Goal: Task Accomplishment & Management: Complete application form

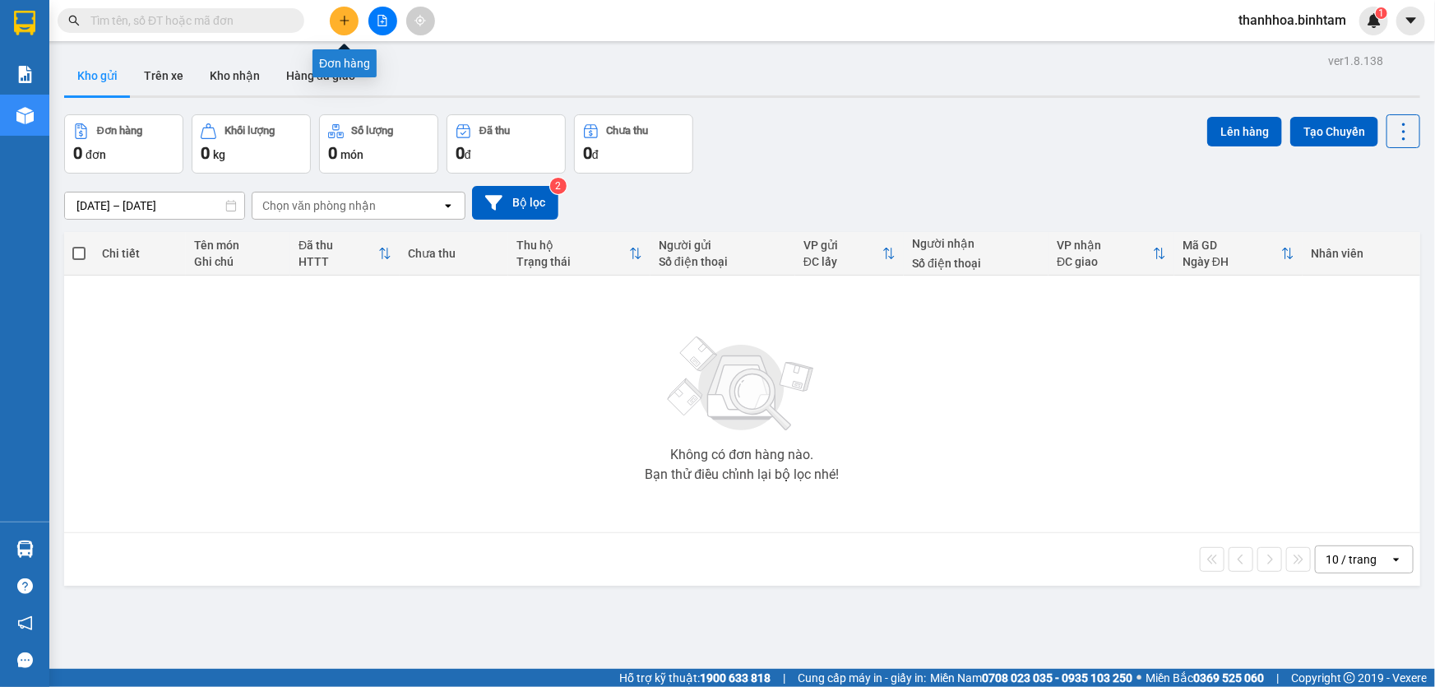
click at [345, 18] on icon "plus" at bounding box center [345, 21] width 12 height 12
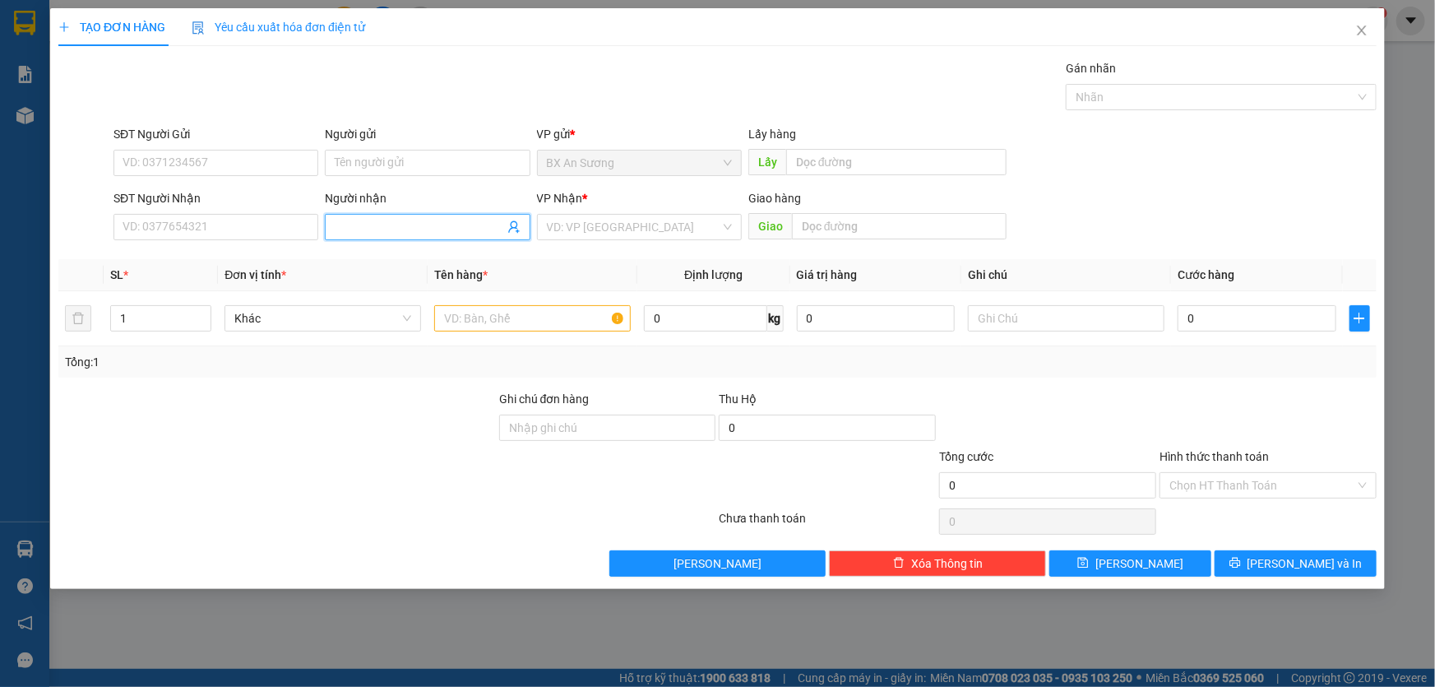
click at [345, 228] on input "Người nhận" at bounding box center [419, 227] width 169 height 18
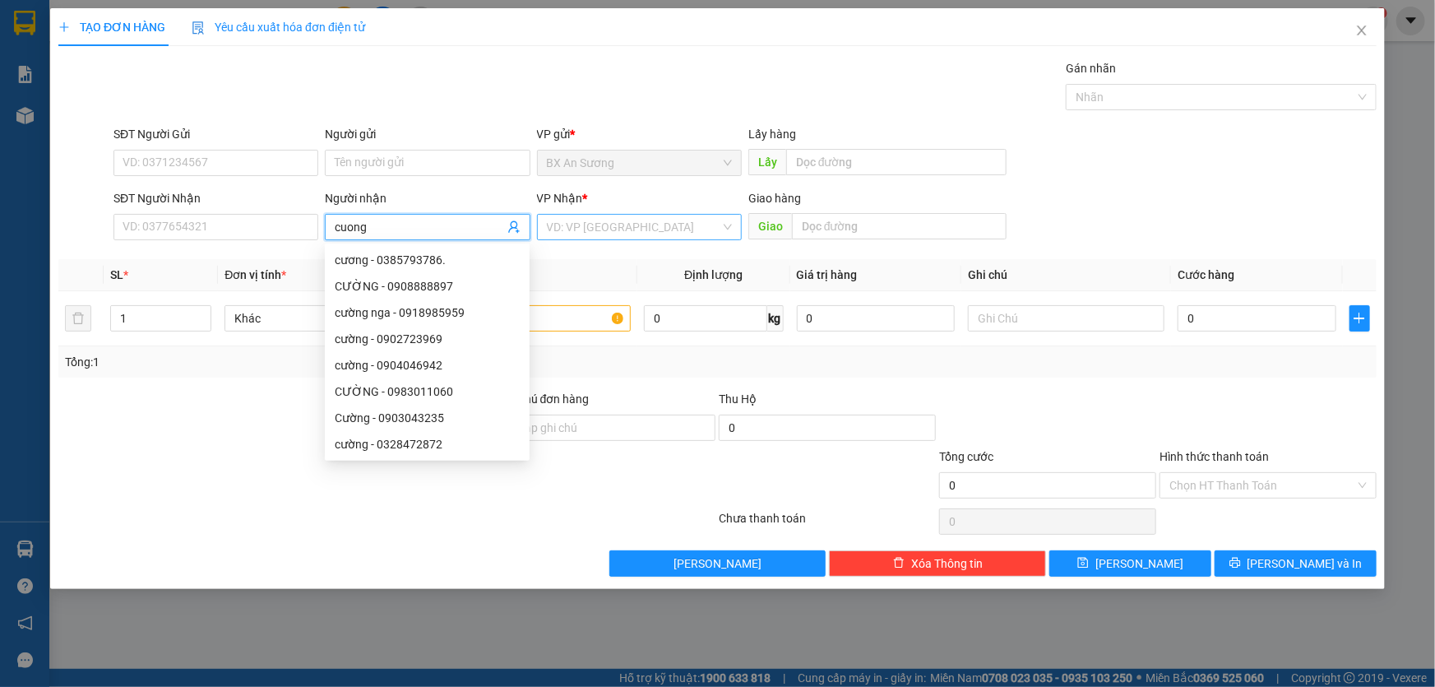
click at [727, 223] on div "VD: VP Sài Gòn" at bounding box center [639, 227] width 205 height 26
type input "cuong"
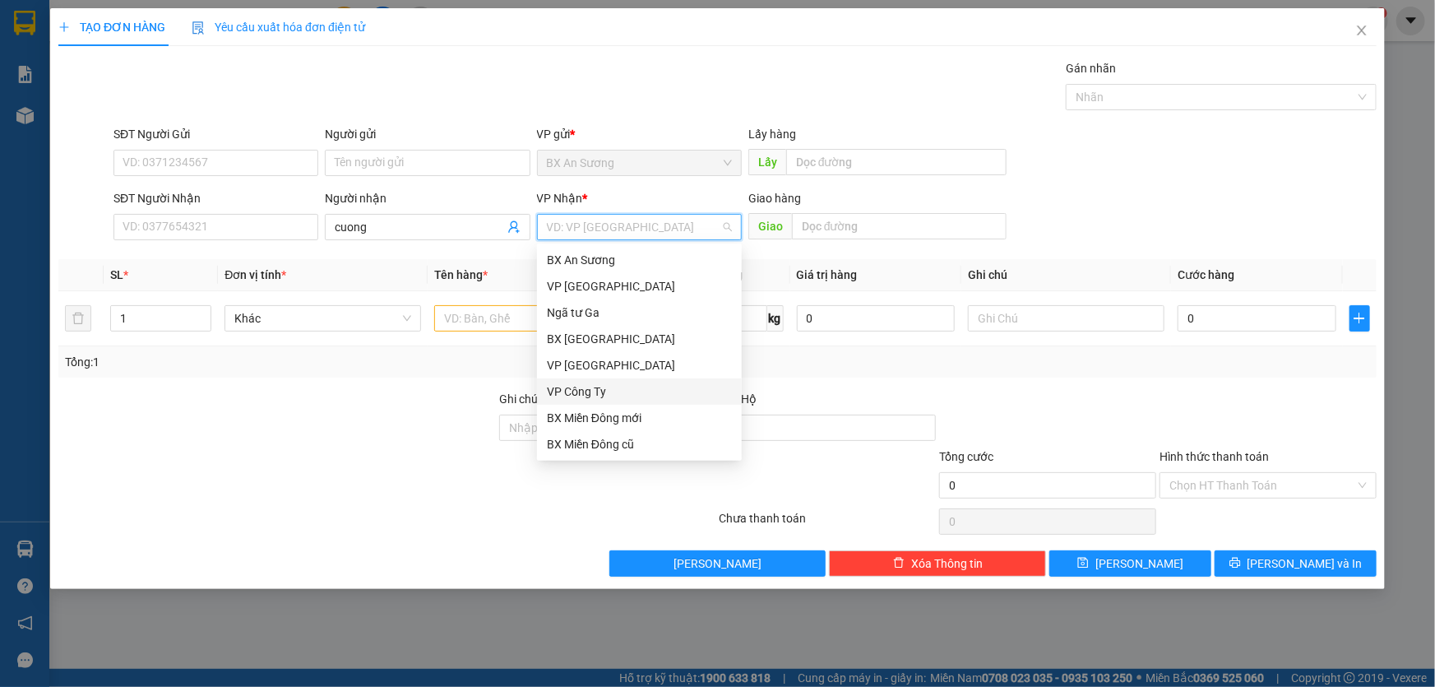
click at [571, 393] on div "VP Công Ty" at bounding box center [639, 391] width 185 height 18
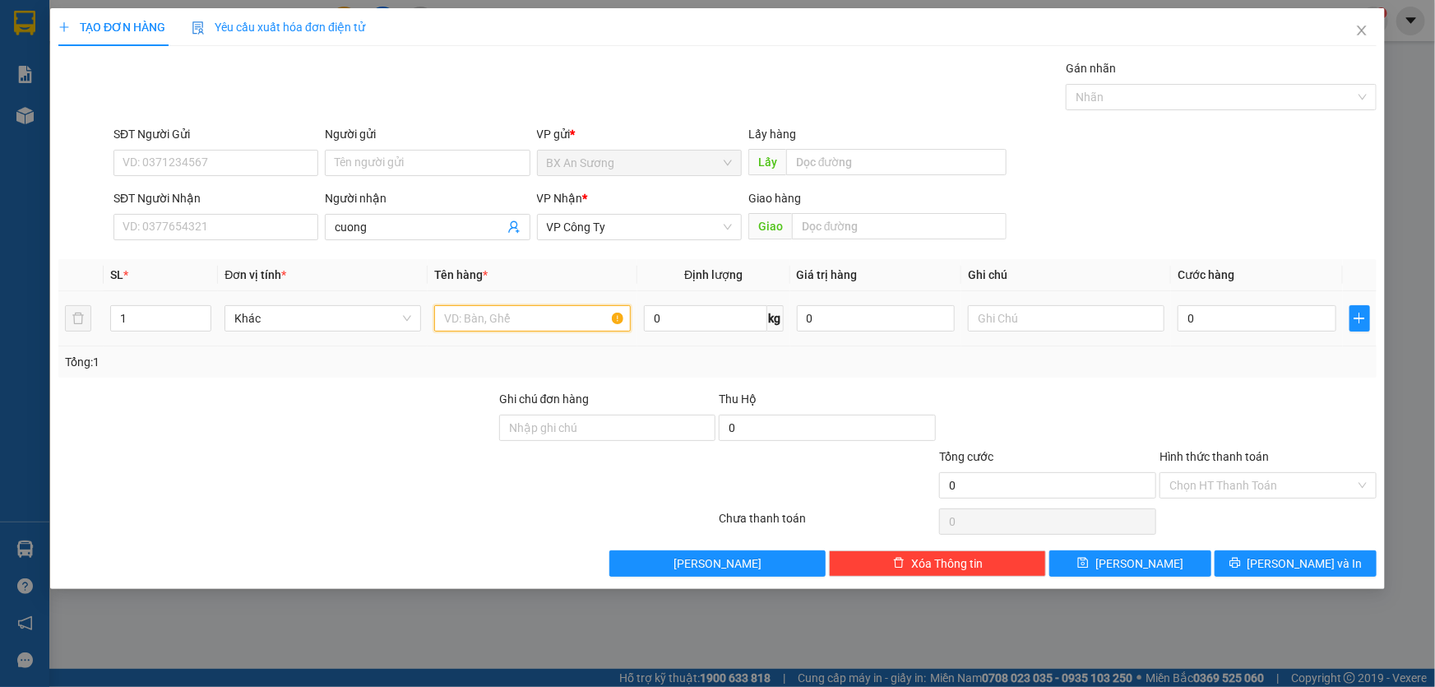
click at [510, 313] on input "text" at bounding box center [532, 318] width 197 height 26
type input "xe 76F1--18751 chia khoa ca vet"
click at [1234, 317] on input "0" at bounding box center [1257, 318] width 159 height 26
type input "4"
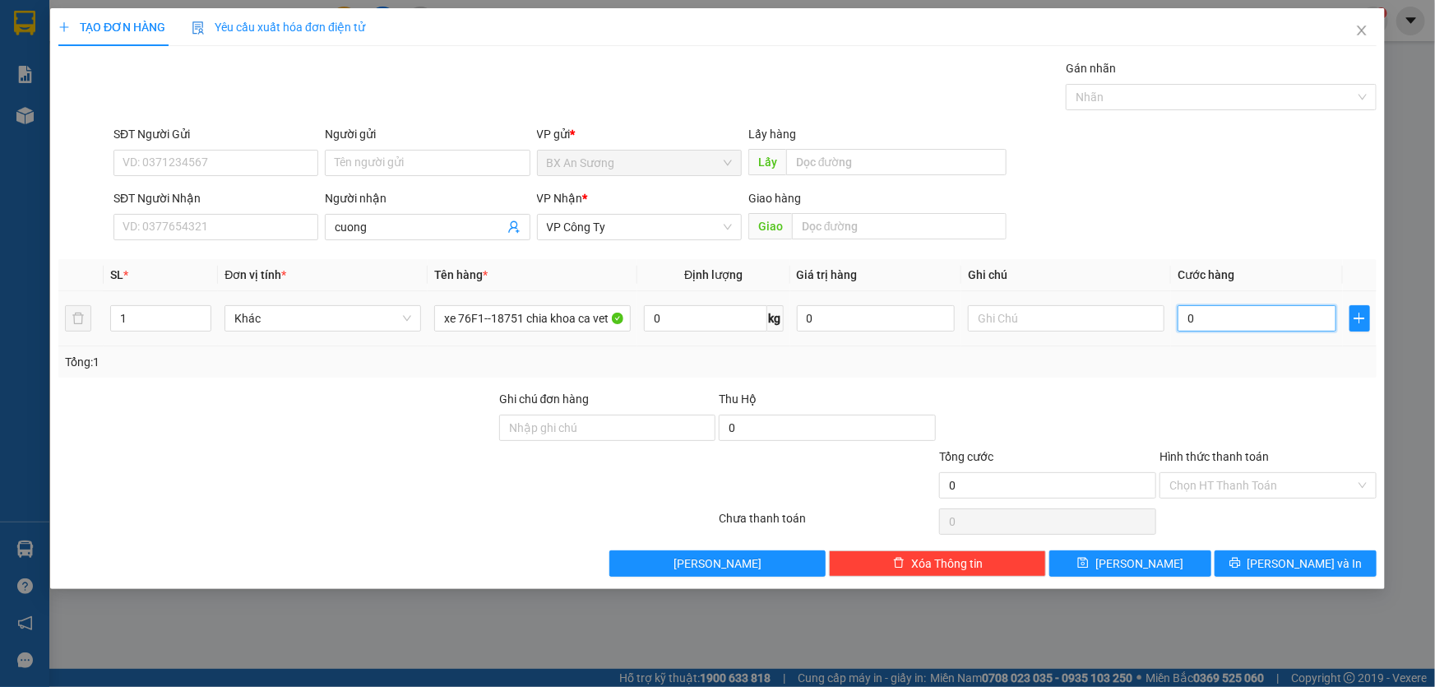
type input "4"
type input "40"
type input "400"
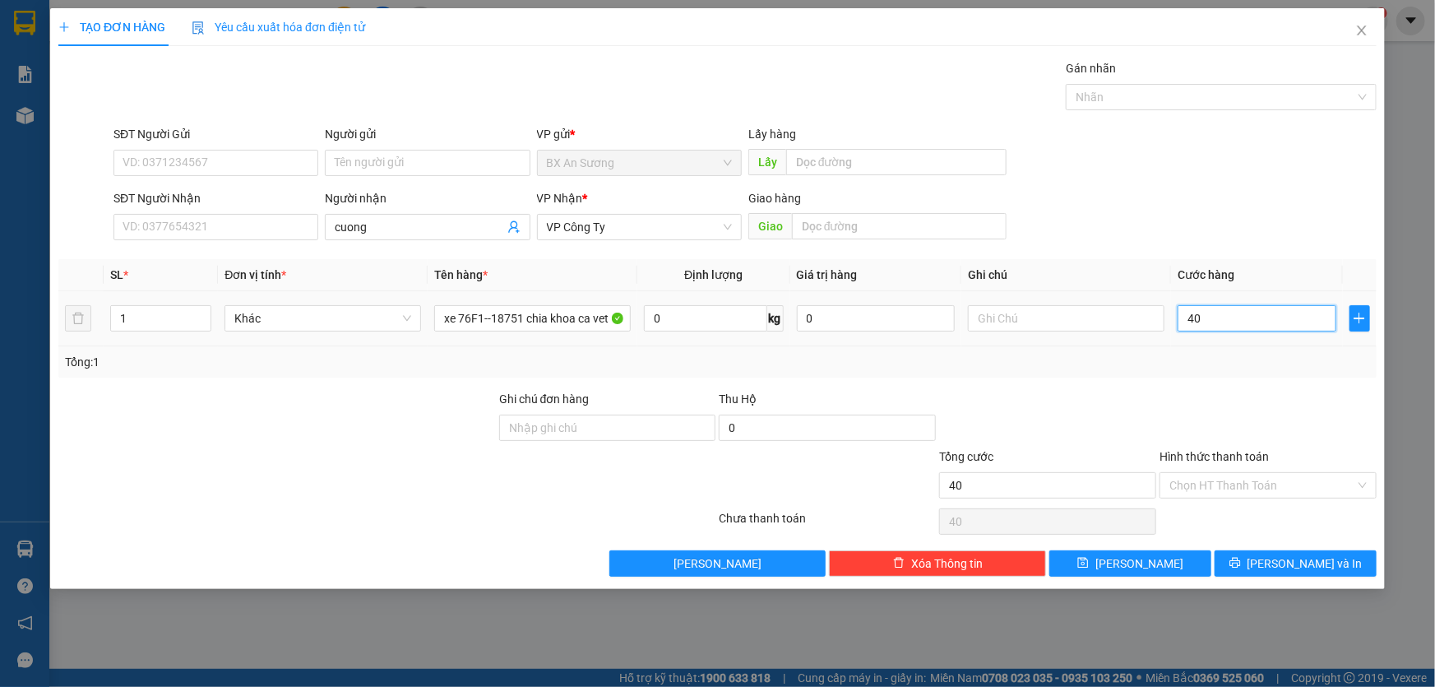
type input "400"
type input "4.000"
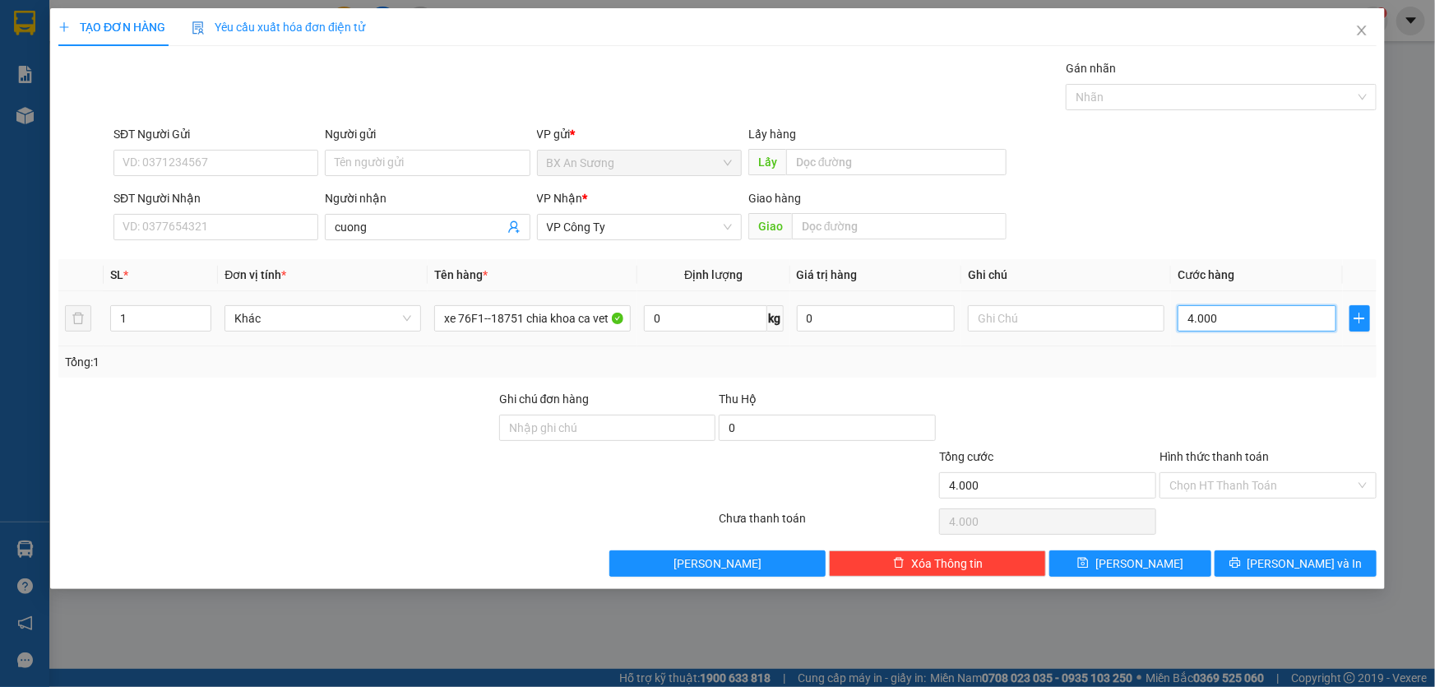
type input "40.000"
type input "400.000"
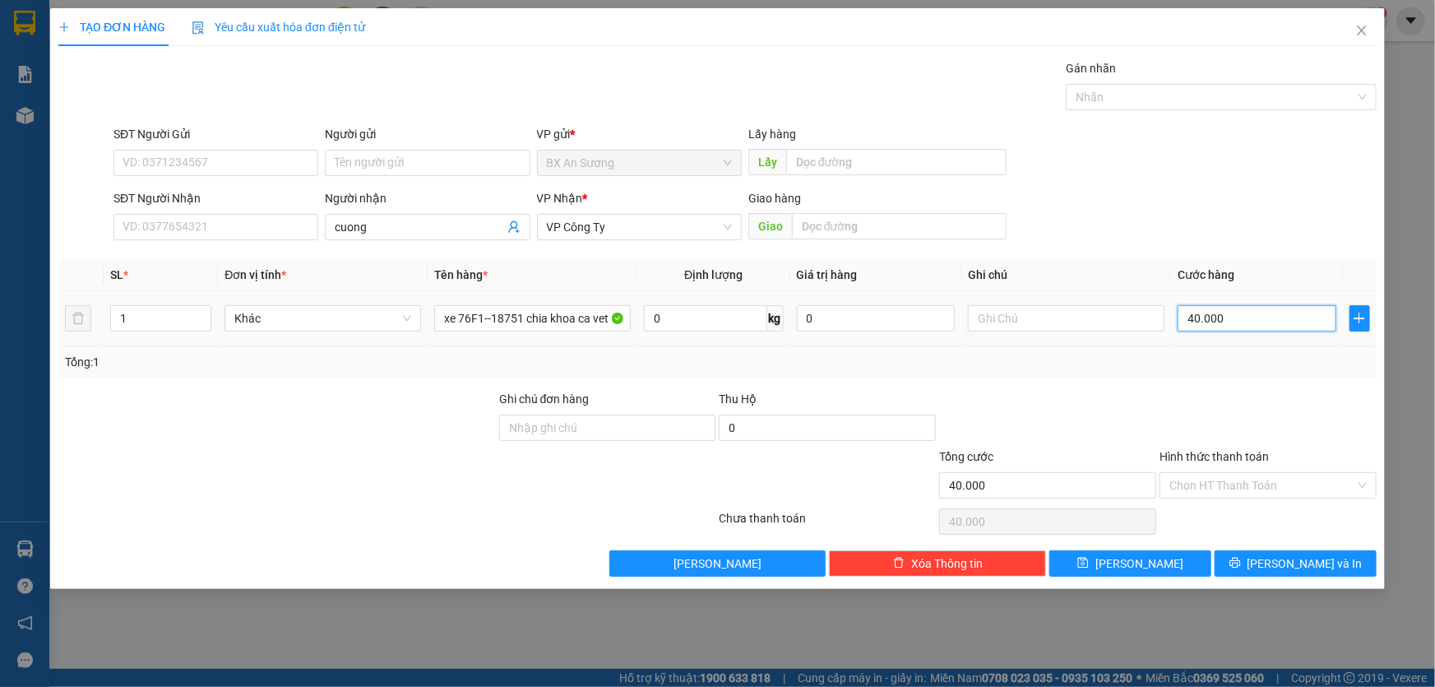
type input "400.000"
click at [1297, 568] on span "Lưu và In" at bounding box center [1305, 563] width 115 height 18
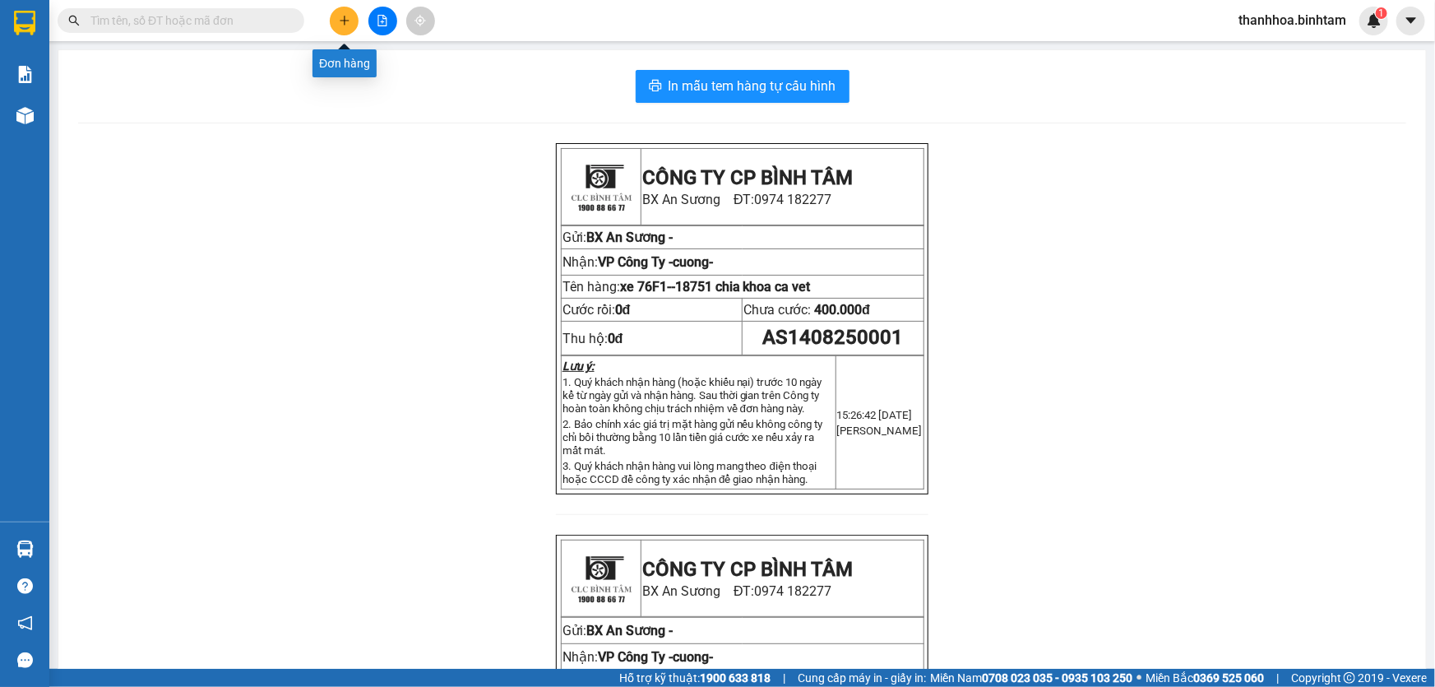
click at [353, 16] on button at bounding box center [344, 21] width 29 height 29
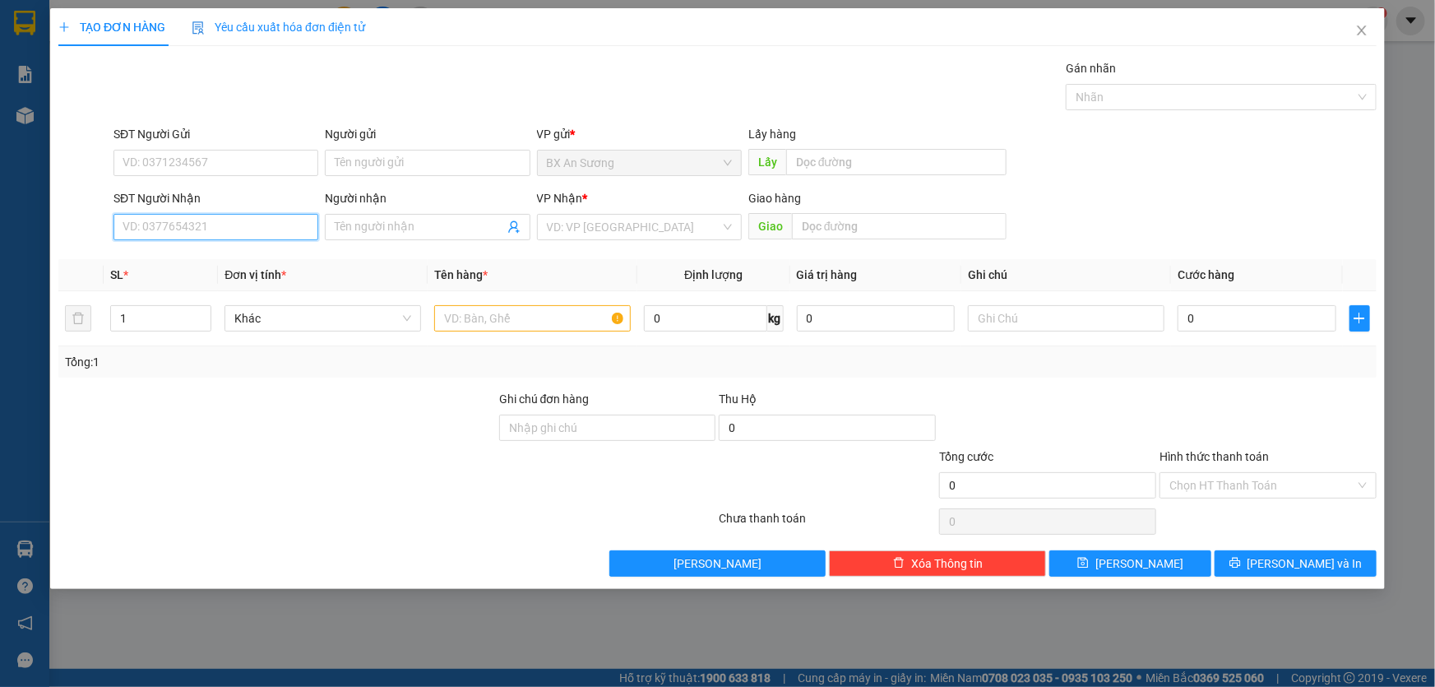
click at [294, 232] on input "SĐT Người Nhận" at bounding box center [216, 227] width 205 height 26
type input "0356734824"
click at [267, 276] on div "0356734824 0356734824 - thu" at bounding box center [216, 259] width 205 height 33
click at [191, 229] on input "0356734824" at bounding box center [216, 227] width 205 height 26
click at [197, 261] on div "0356734824 - thu" at bounding box center [215, 260] width 185 height 18
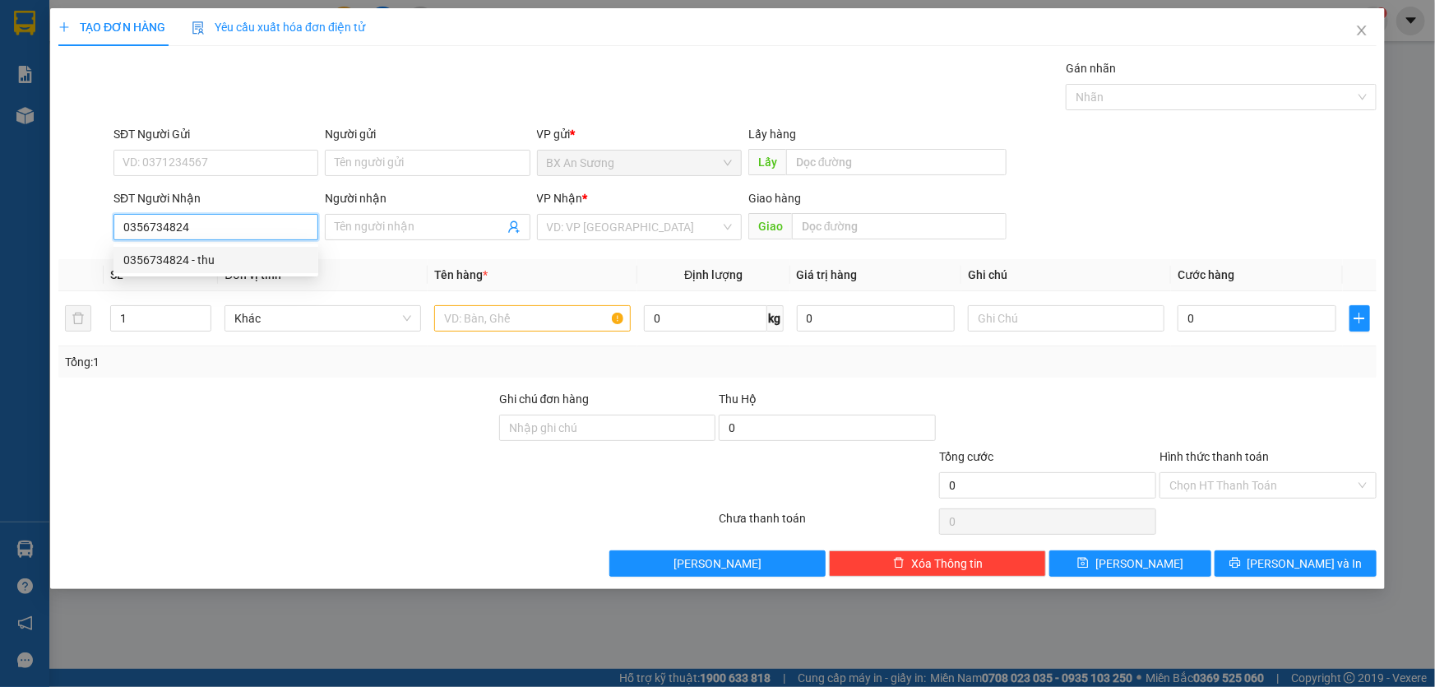
type input "thu"
type input "80.000"
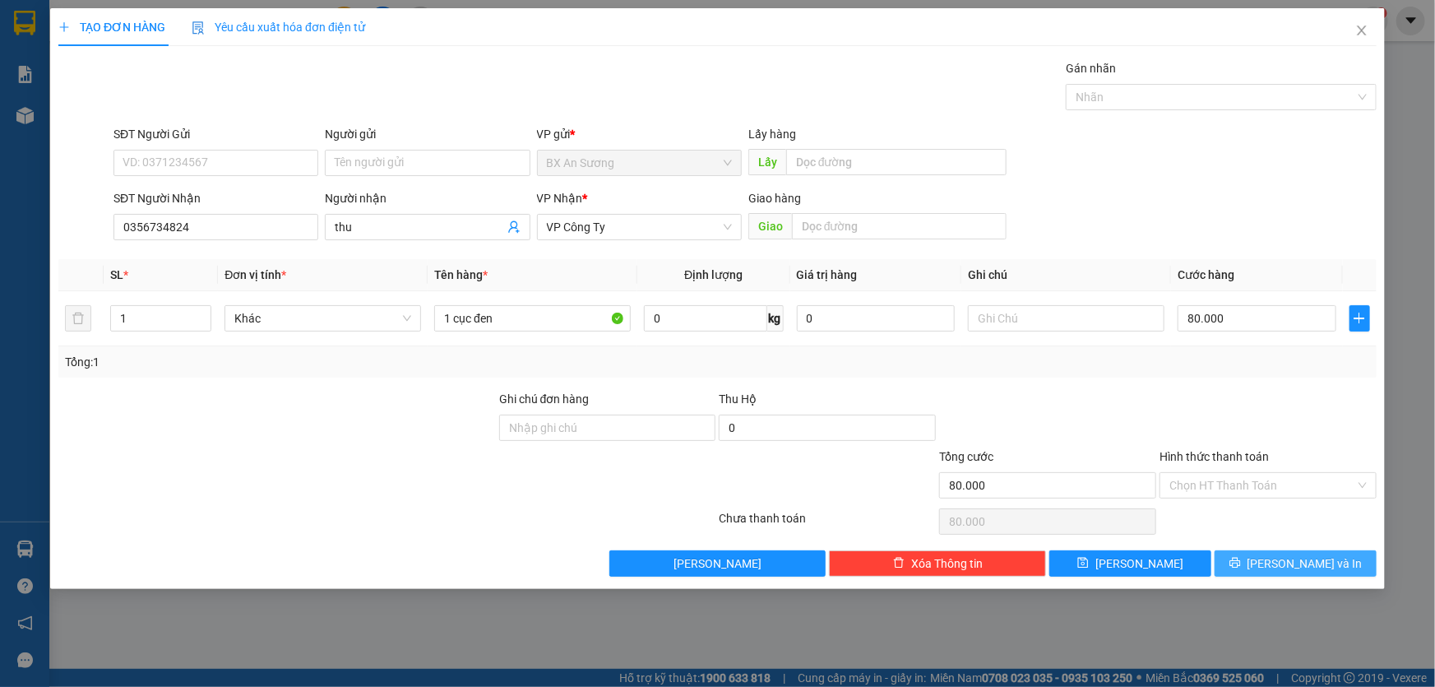
click at [1277, 568] on button "Lưu và In" at bounding box center [1296, 563] width 162 height 26
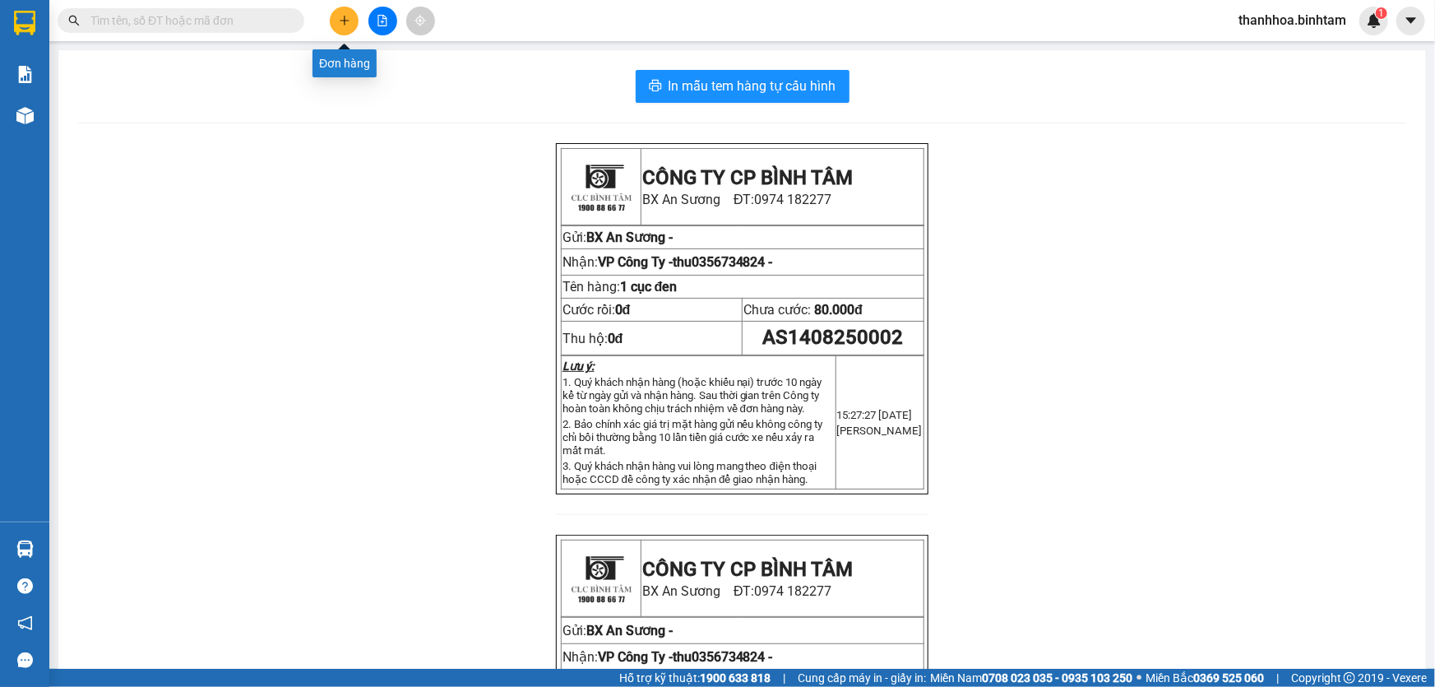
click at [353, 24] on button at bounding box center [344, 21] width 29 height 29
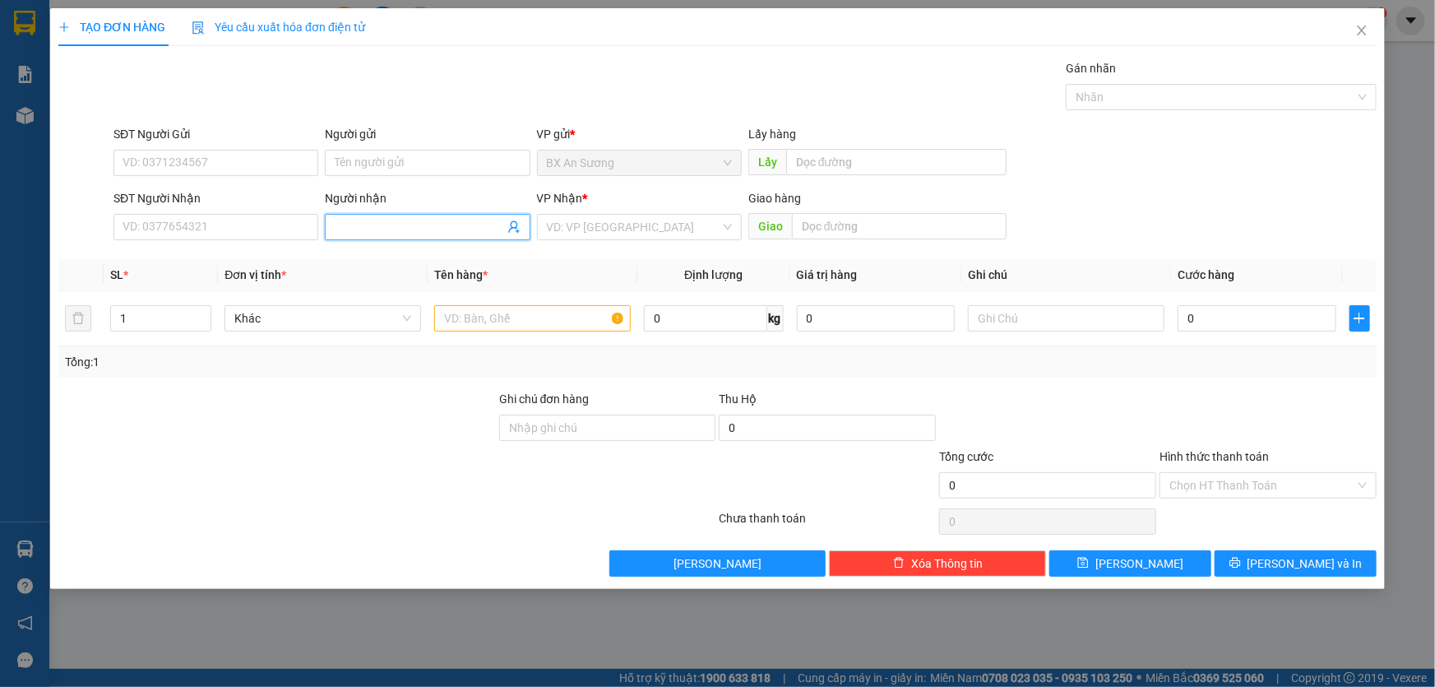
click at [379, 225] on input "Người nhận" at bounding box center [419, 227] width 169 height 18
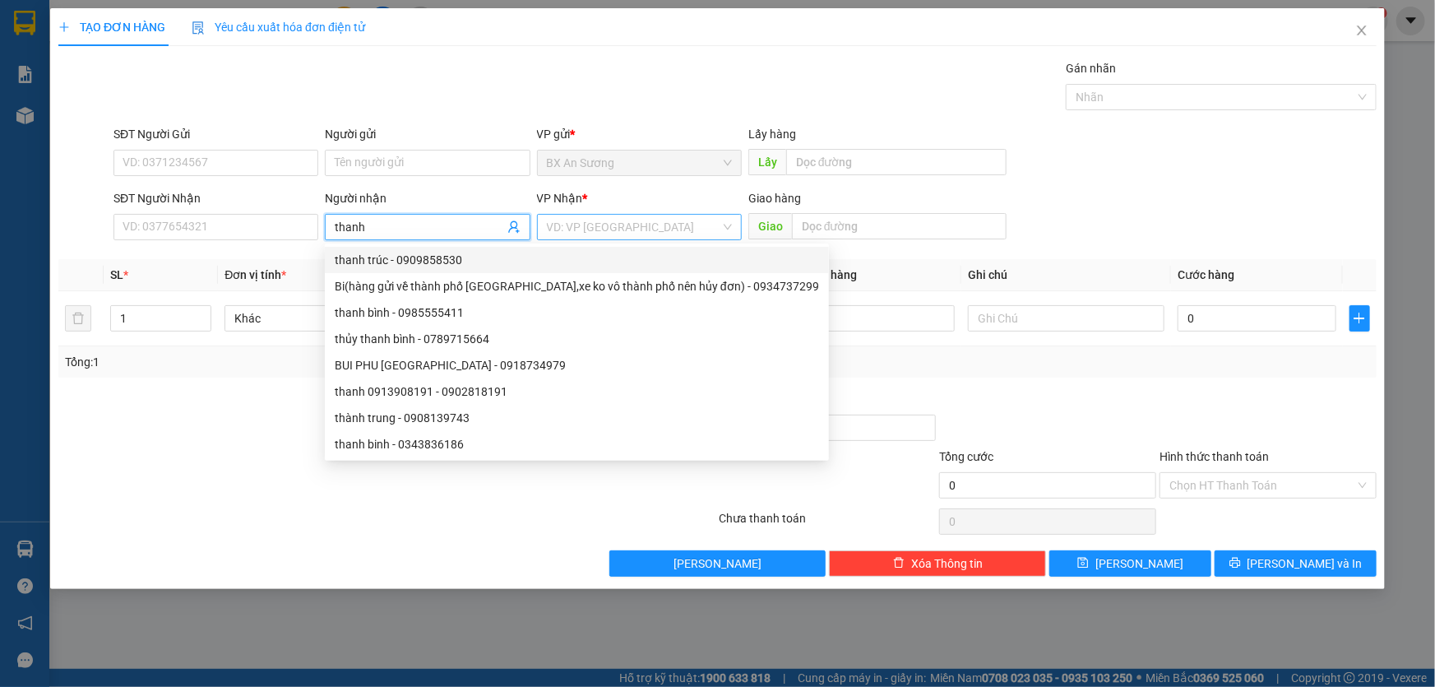
click at [723, 224] on div "VD: VP Sài Gòn" at bounding box center [639, 227] width 205 height 26
type input "thanh"
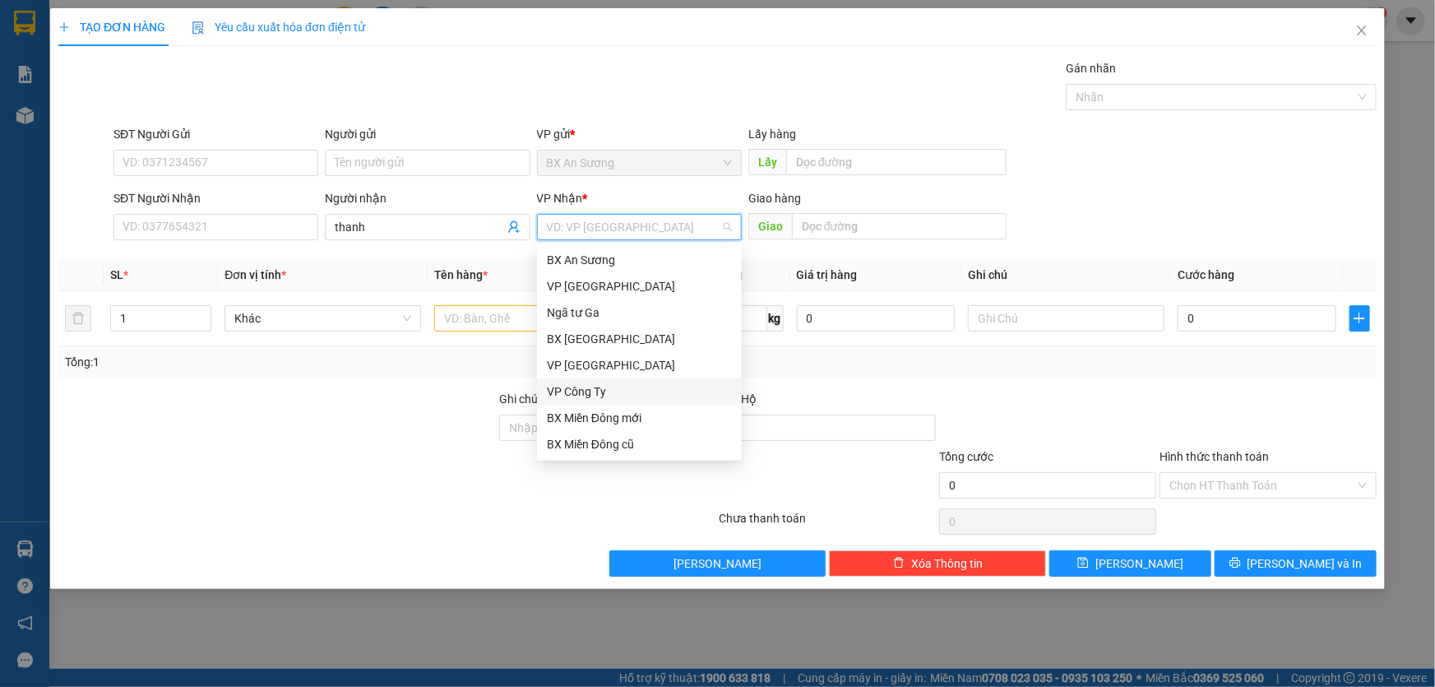
click at [572, 387] on div "VP Công Ty" at bounding box center [639, 391] width 185 height 18
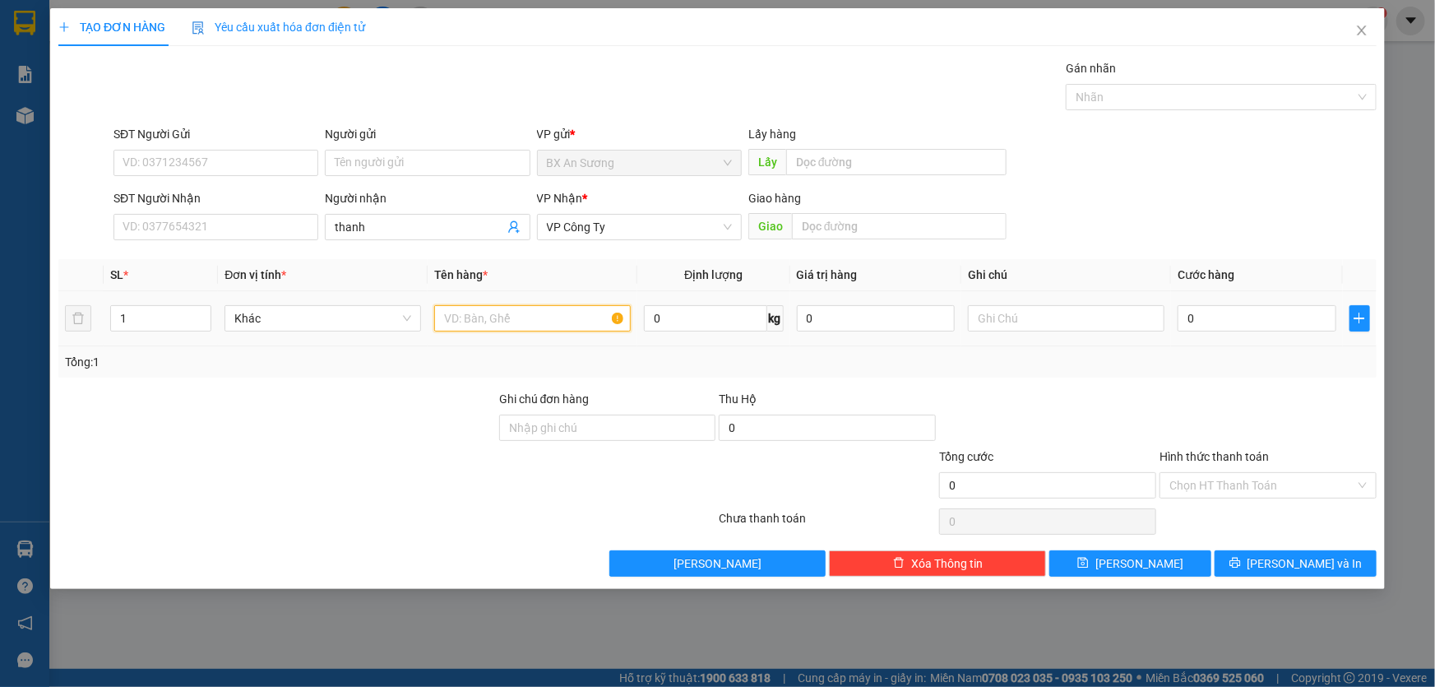
click at [470, 313] on input "text" at bounding box center [532, 318] width 197 height 26
type input "2 kien chim"
click at [1200, 316] on input "0" at bounding box center [1257, 318] width 159 height 26
type input "2"
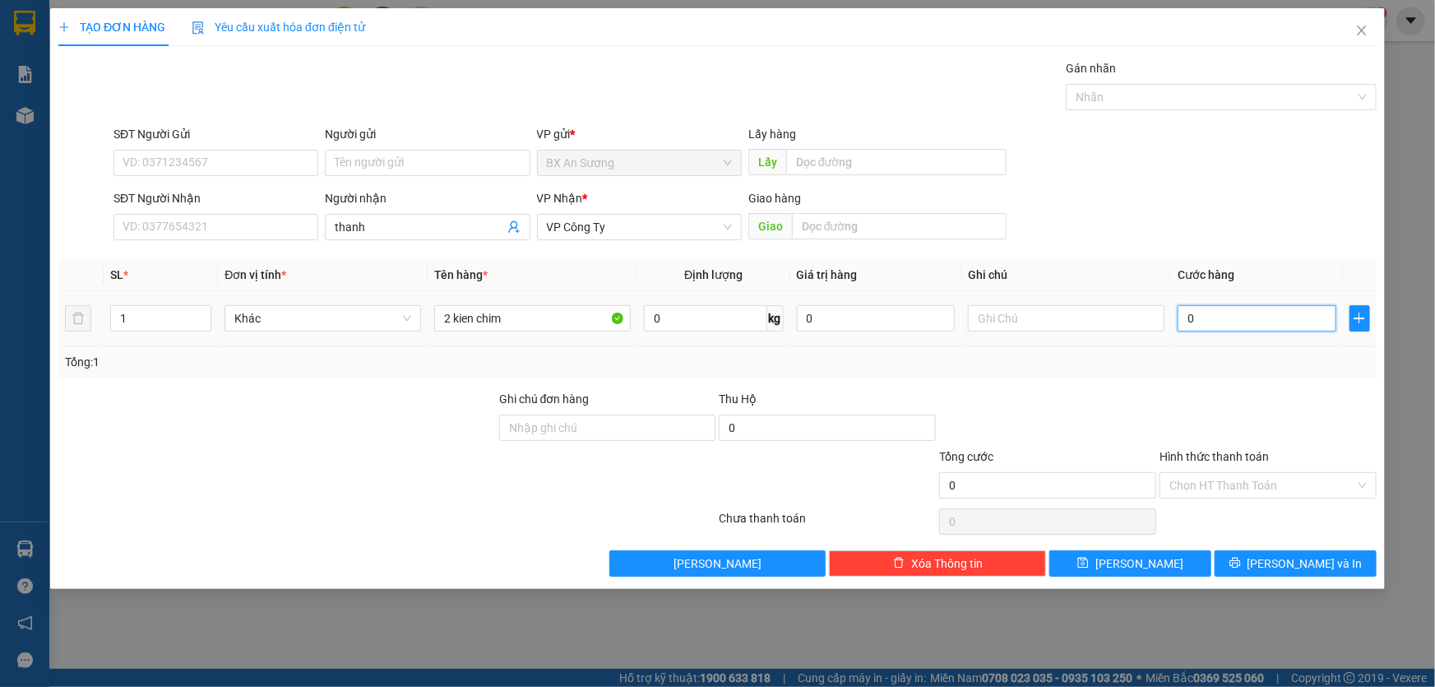
type input "2"
type input "25"
type input "250"
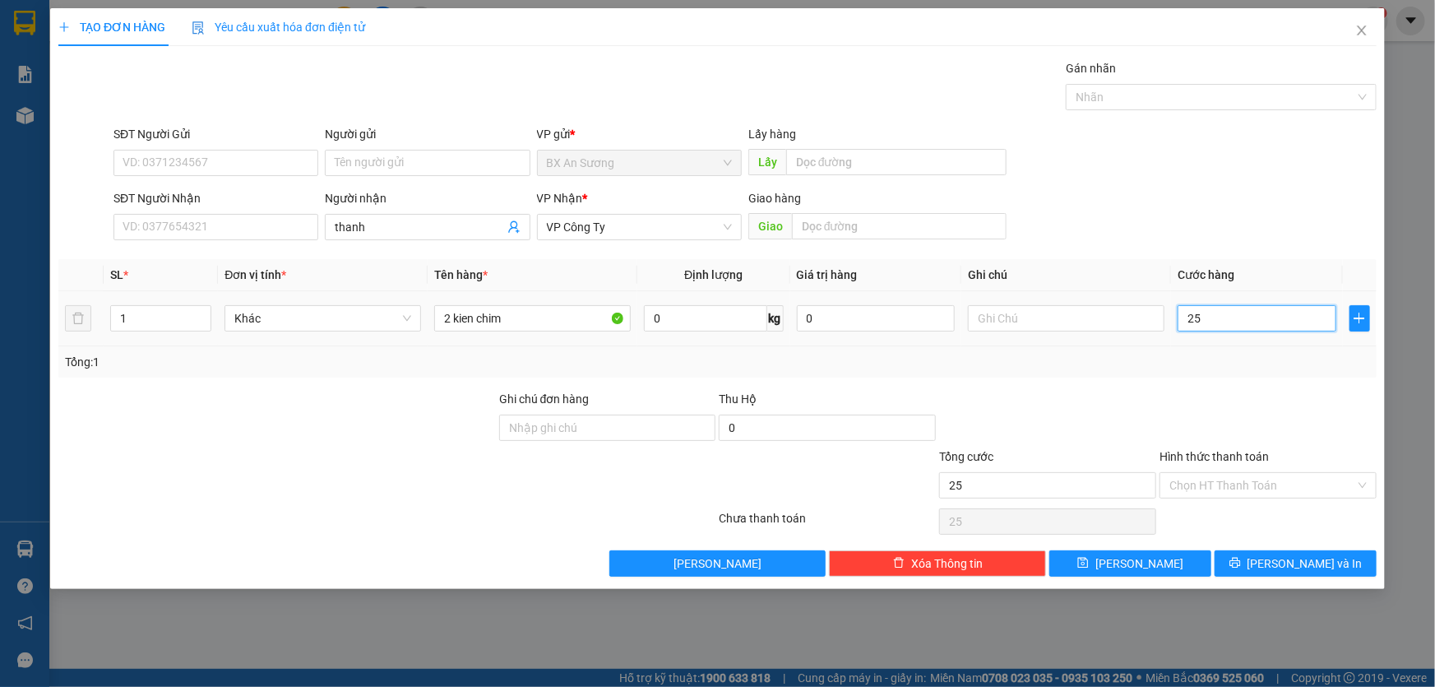
type input "250"
type input "2.500"
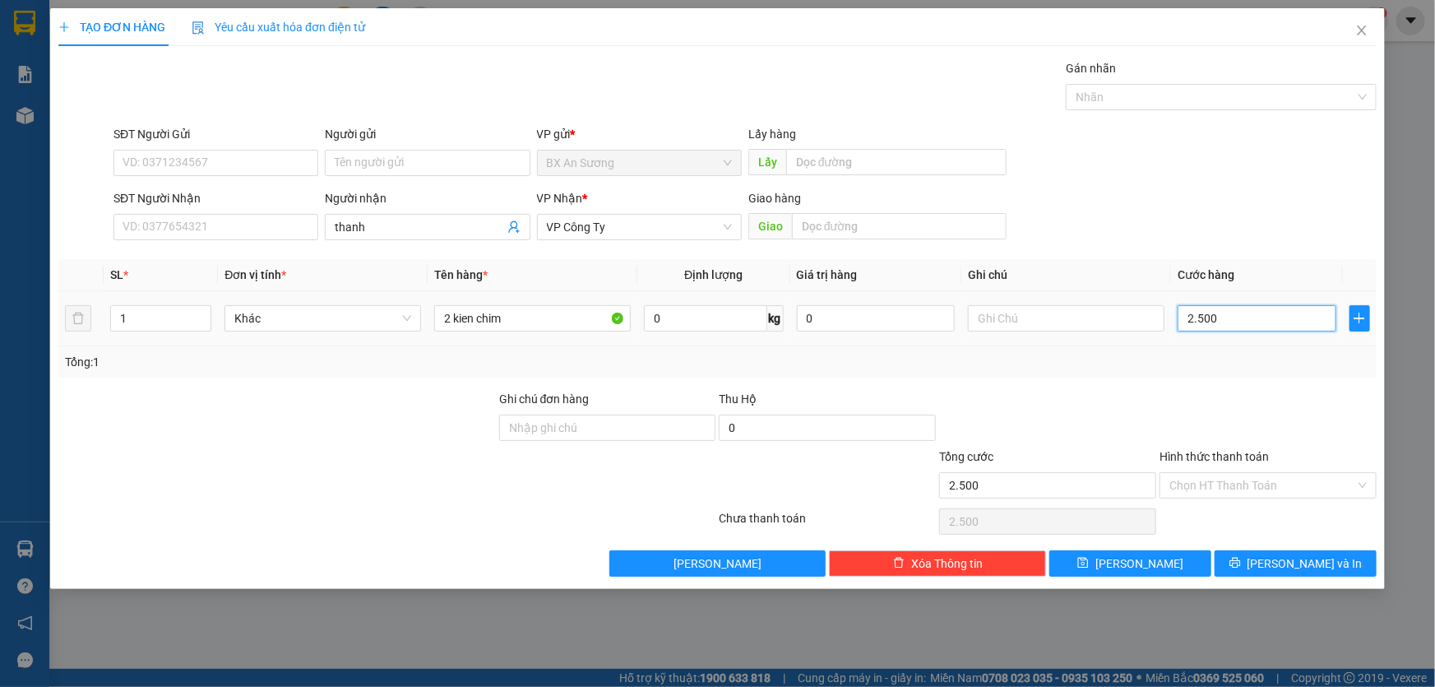
type input "25.000"
type input "250.000"
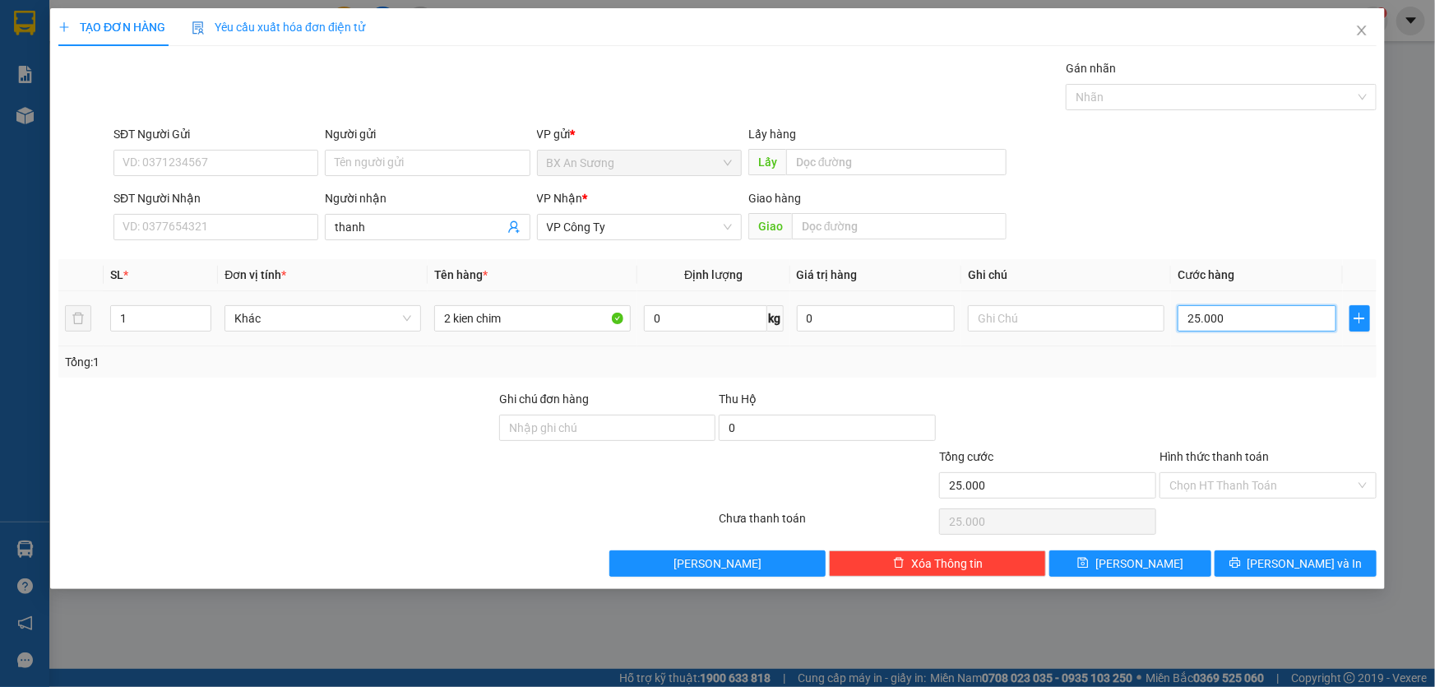
type input "250.000"
click at [1294, 568] on span "Lưu và In" at bounding box center [1305, 563] width 115 height 18
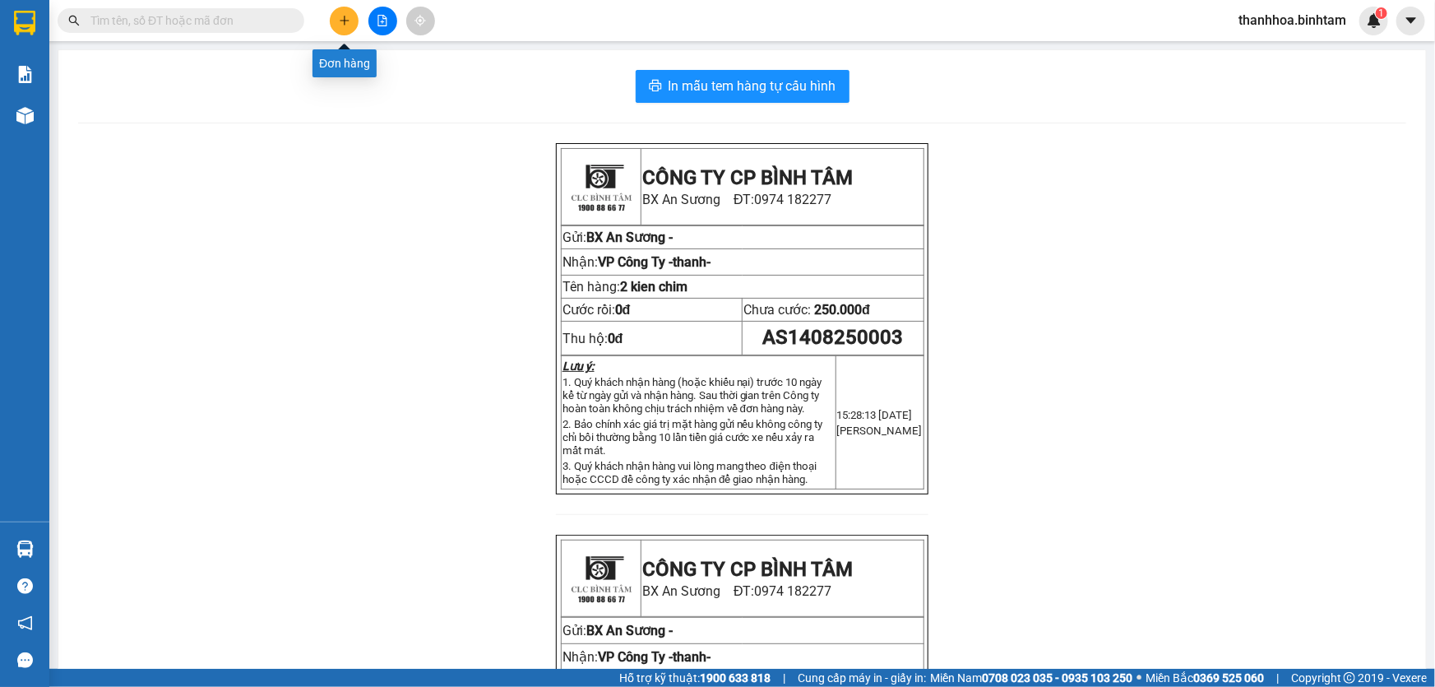
click at [344, 20] on icon "plus" at bounding box center [344, 20] width 9 height 1
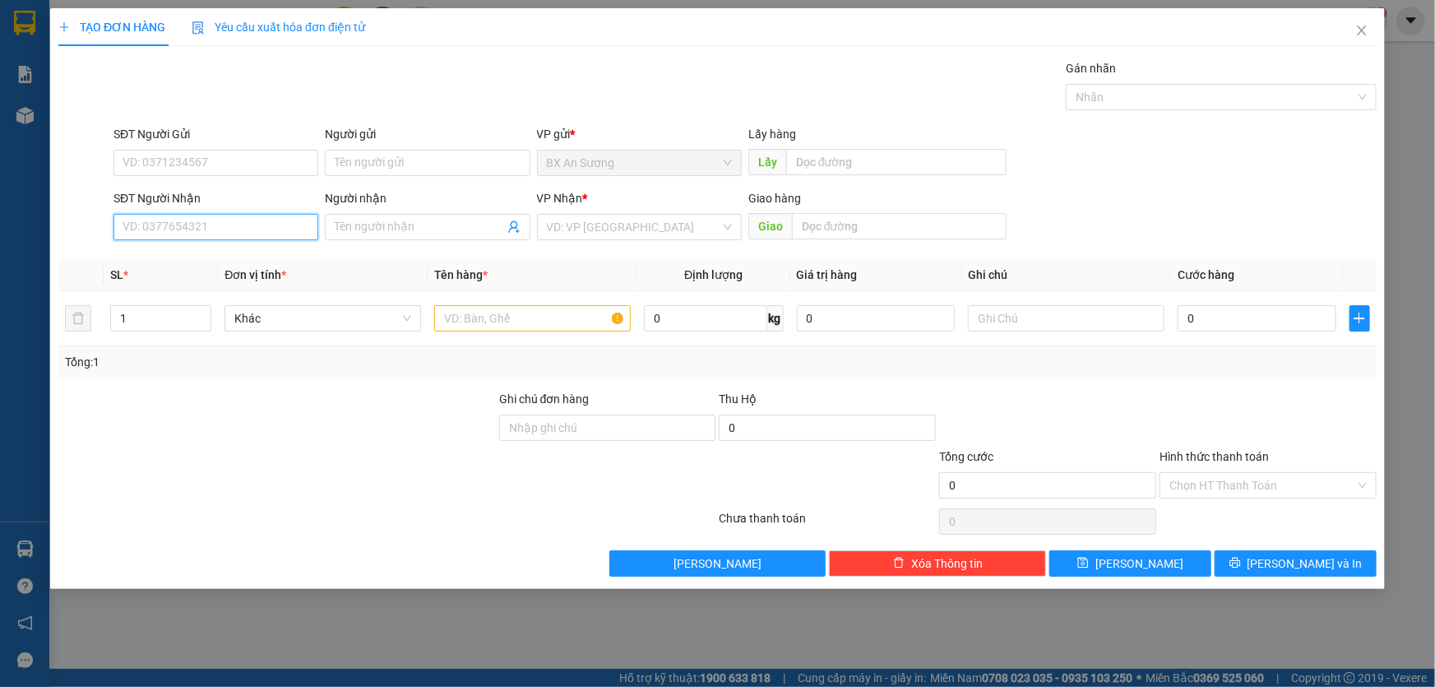
click at [239, 229] on input "SĐT Người Nhận" at bounding box center [216, 227] width 205 height 26
type input "0344171111"
click at [404, 217] on div "Người nhận Tên người nhận" at bounding box center [427, 218] width 205 height 58
click at [393, 232] on input "Người nhận" at bounding box center [419, 227] width 169 height 18
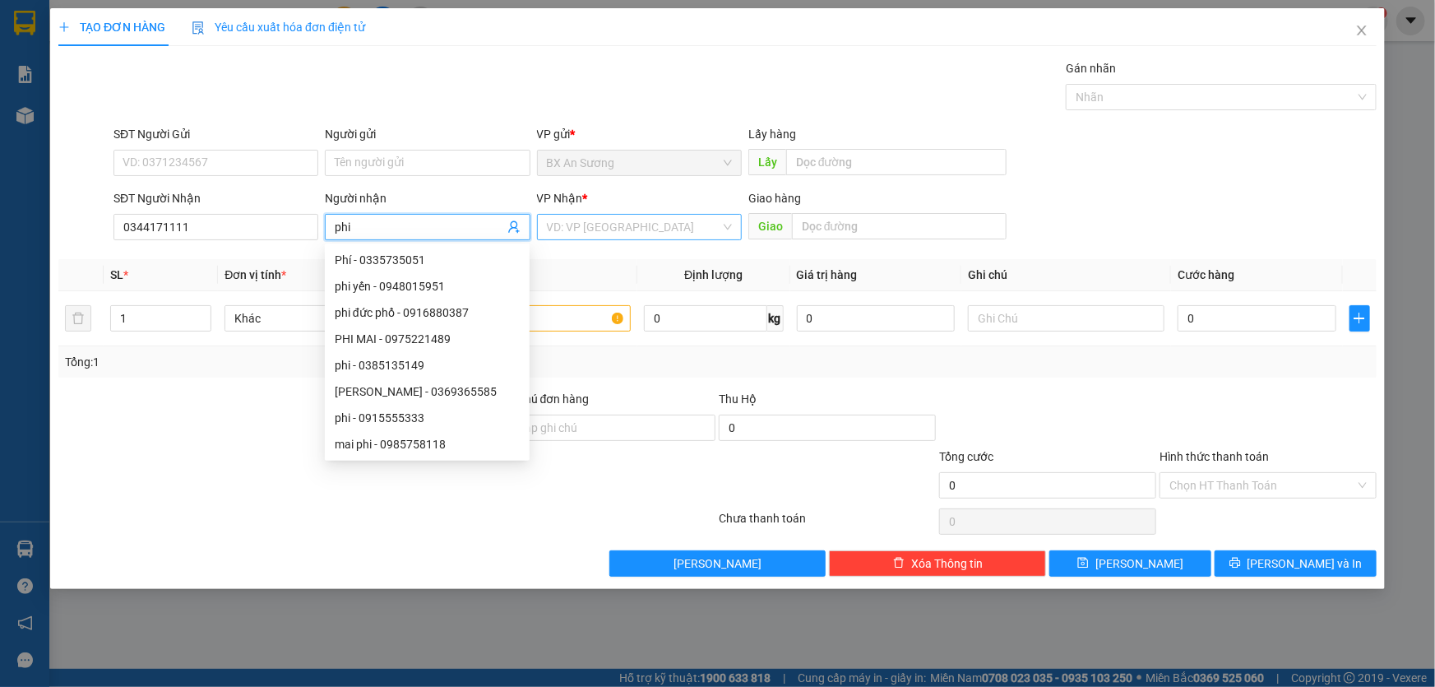
click at [735, 223] on div "VD: VP Sài Gòn" at bounding box center [639, 227] width 205 height 26
type input "phi"
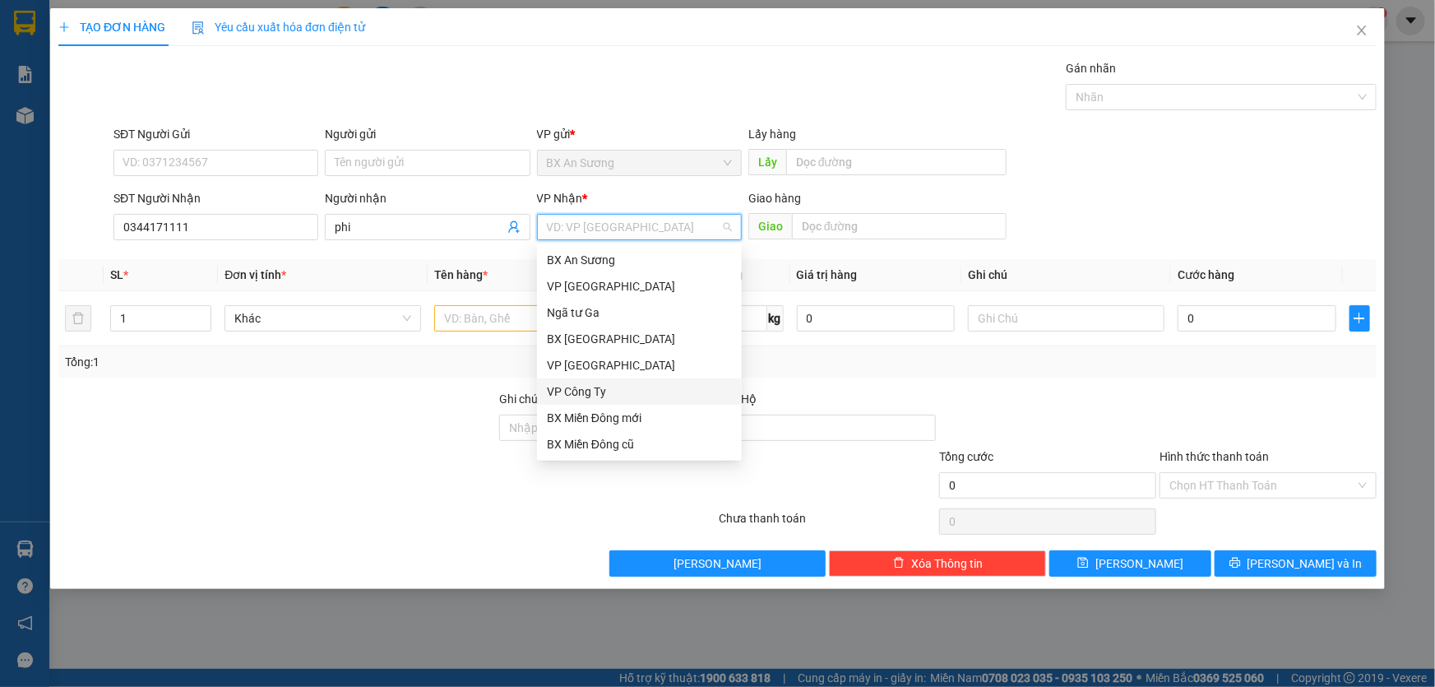
click at [608, 396] on div "VP Công Ty" at bounding box center [639, 391] width 185 height 18
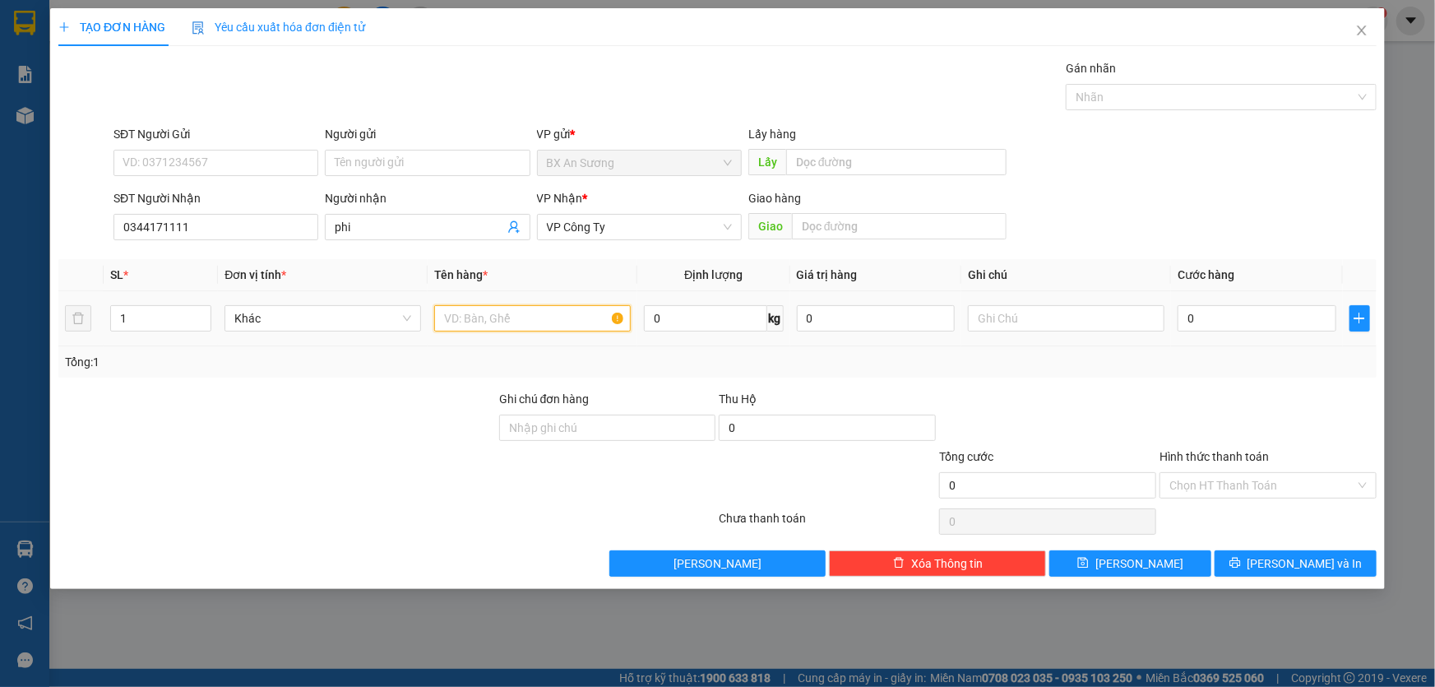
click at [554, 318] on input "text" at bounding box center [532, 318] width 197 height 26
type input "1 hop giay"
click at [1218, 322] on input "0" at bounding box center [1257, 318] width 159 height 26
type input "5"
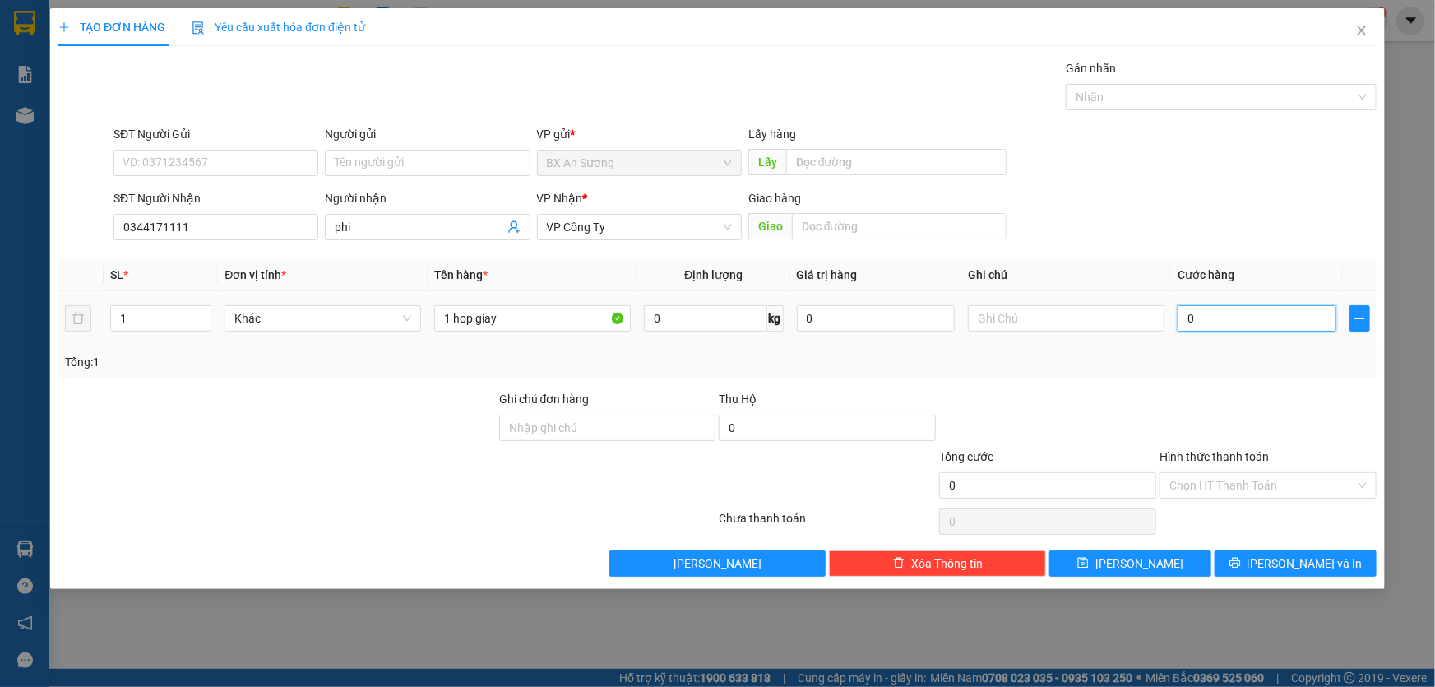
type input "5"
type input "50"
type input "500"
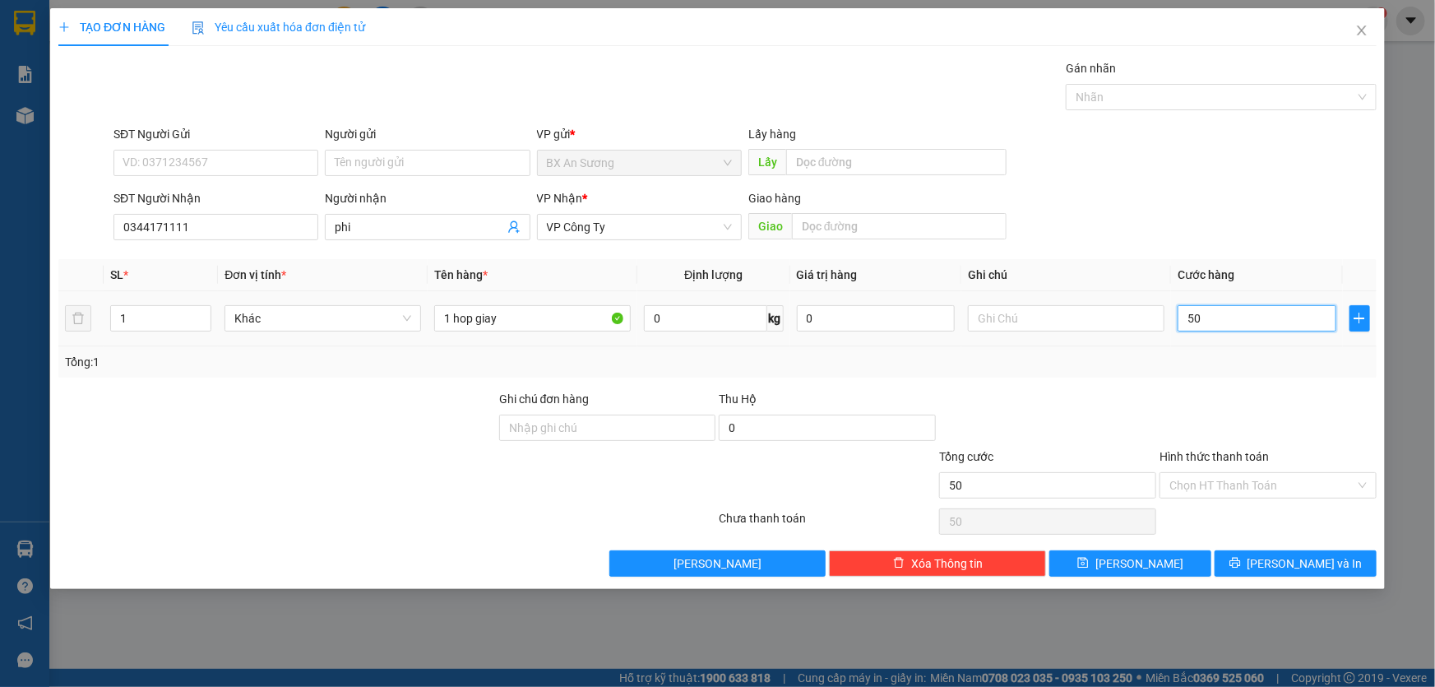
type input "500"
type input "5.000"
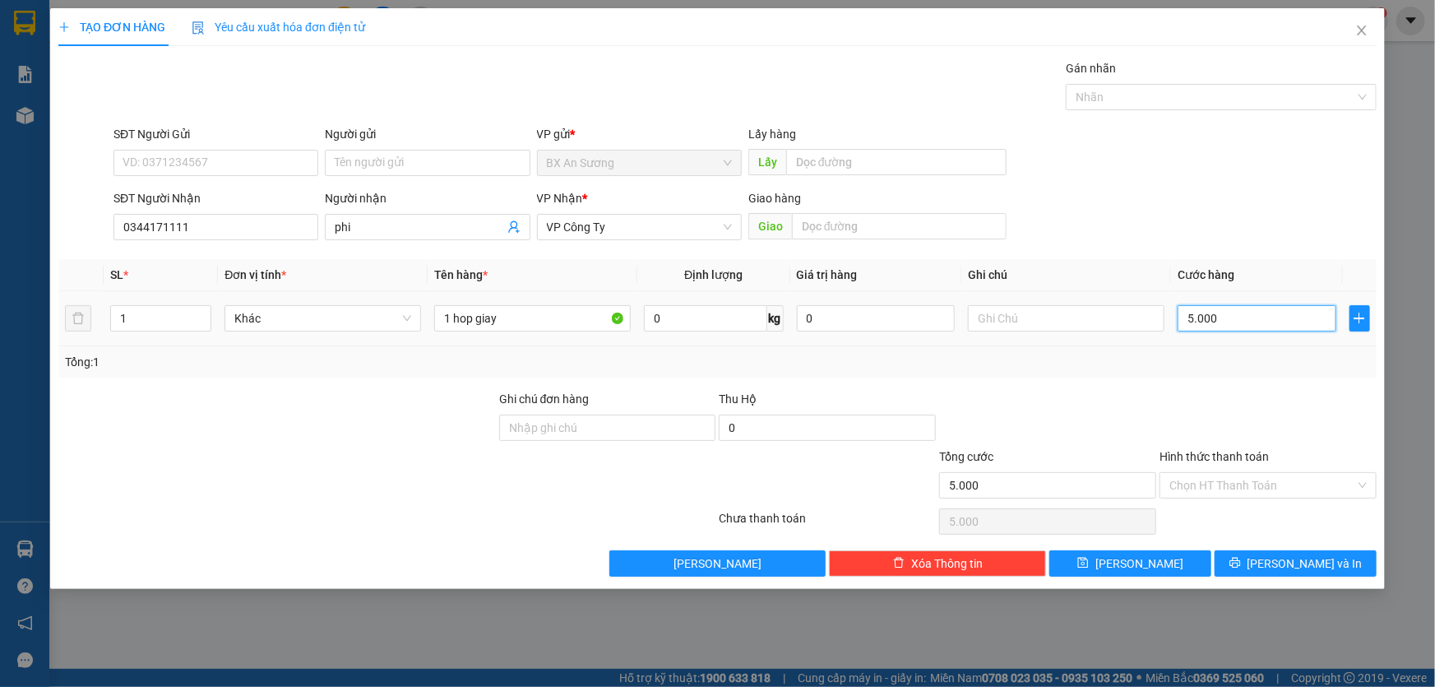
type input "50.000"
click at [1241, 564] on button "Lưu và In" at bounding box center [1296, 563] width 162 height 26
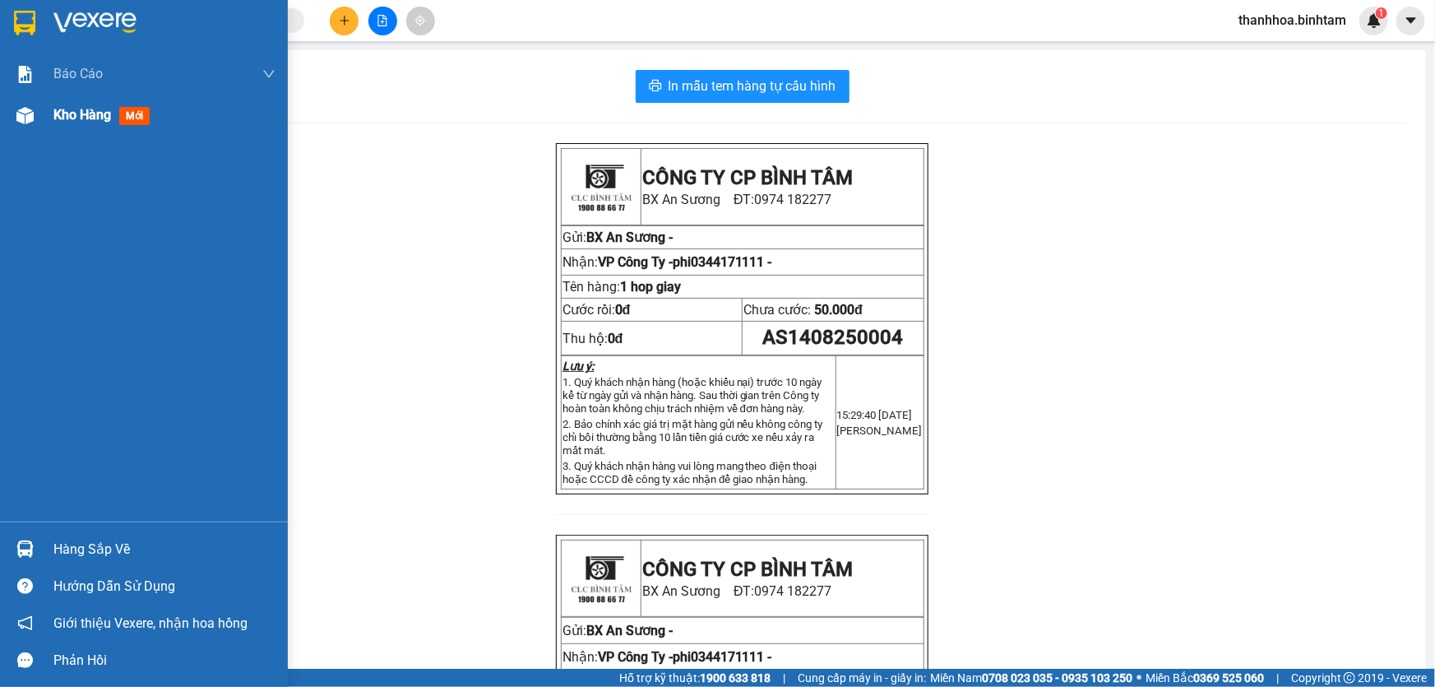
click at [129, 109] on span "mới" at bounding box center [134, 116] width 30 height 18
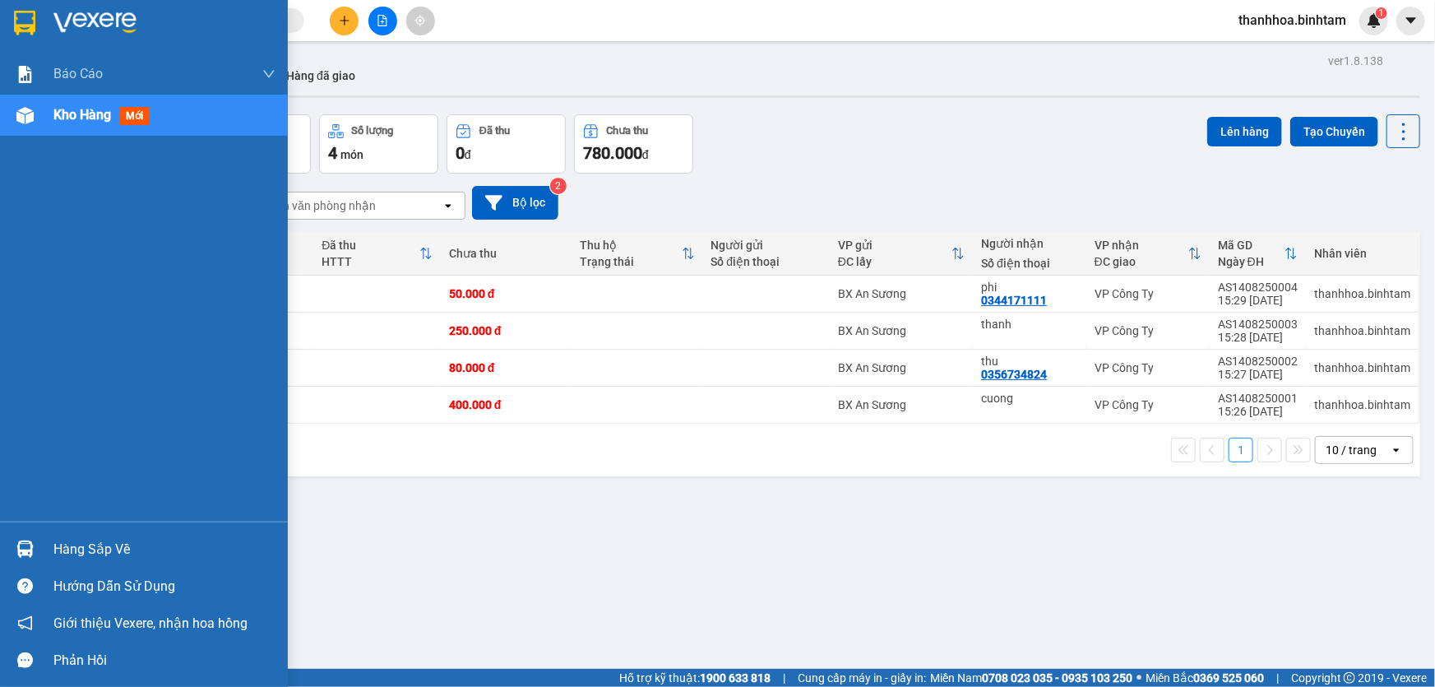
click at [132, 115] on span "mới" at bounding box center [134, 116] width 30 height 18
